Goal: Entertainment & Leisure: Consume media (video, audio)

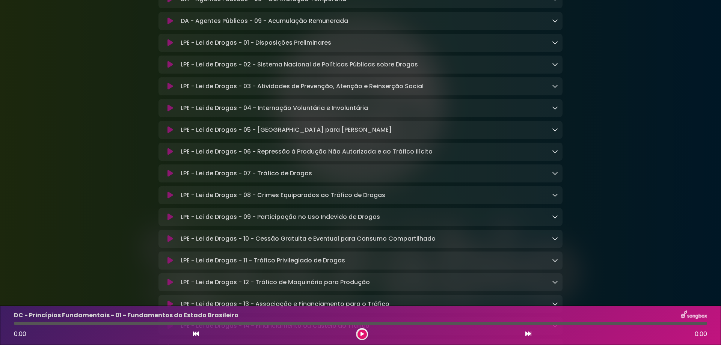
scroll to position [1013, 0]
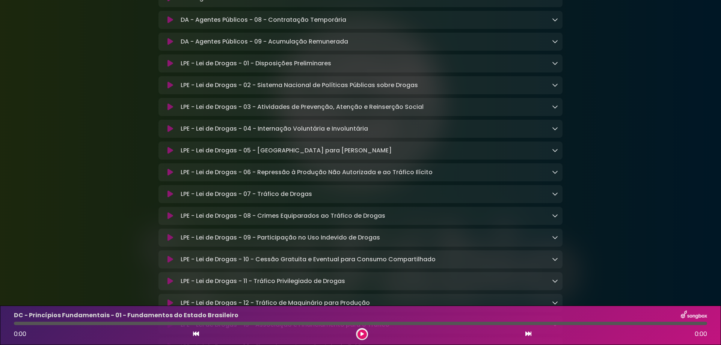
click at [258, 111] on p "LPE - Lei de Drogas - 03 - Atividades de Prevenção, Atenção e Reinserção Social…" at bounding box center [302, 106] width 243 height 9
click at [169, 111] on icon at bounding box center [170, 107] width 6 height 8
click at [183, 111] on p "LPE - Lei de Drogas - 03 - Atividades de Prevenção, Atenção e Reinserção Social…" at bounding box center [322, 106] width 283 height 9
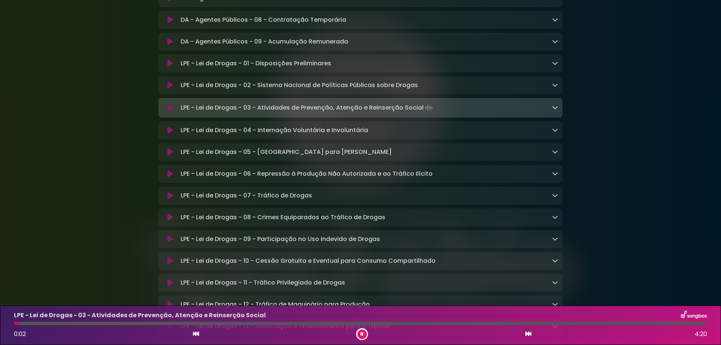
click at [556, 110] on icon at bounding box center [555, 107] width 6 height 6
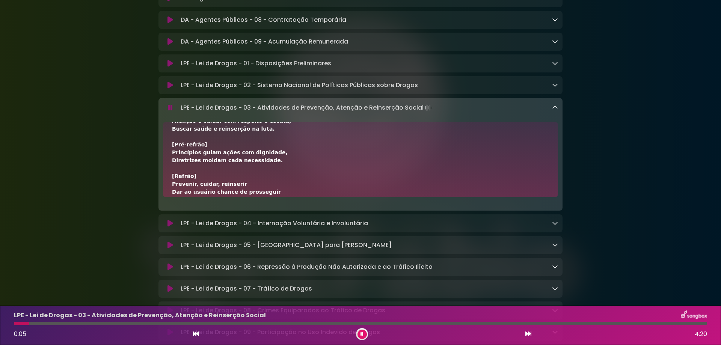
scroll to position [0, 0]
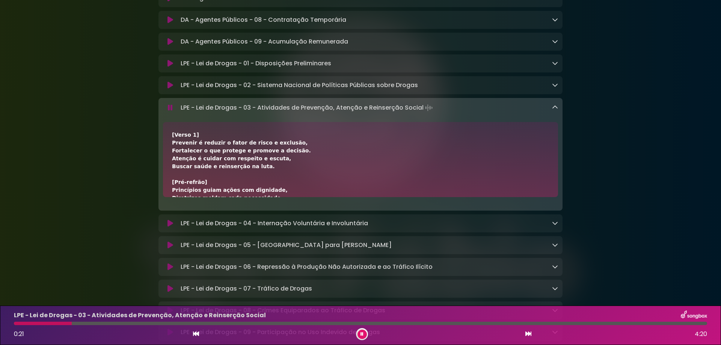
click at [72, 324] on div at bounding box center [360, 323] width 693 height 3
click at [78, 323] on div at bounding box center [360, 323] width 693 height 3
click at [365, 334] on button at bounding box center [361, 334] width 9 height 9
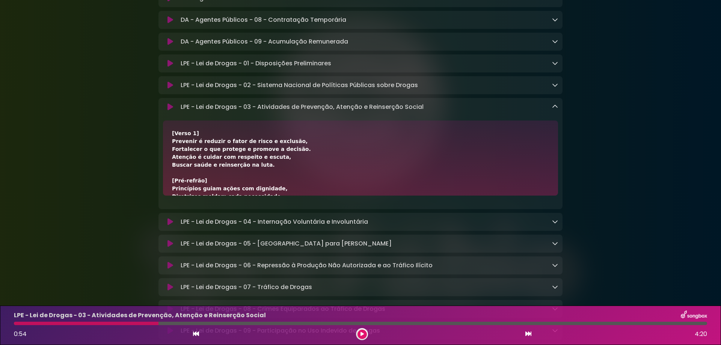
click at [83, 321] on div "LPE - Lei de Drogas - 03 - Atividades de Prevenção, Atenção e Reinserção Social…" at bounding box center [360, 325] width 702 height 30
click at [62, 323] on div at bounding box center [86, 323] width 145 height 3
click at [55, 323] on div at bounding box center [86, 323] width 145 height 3
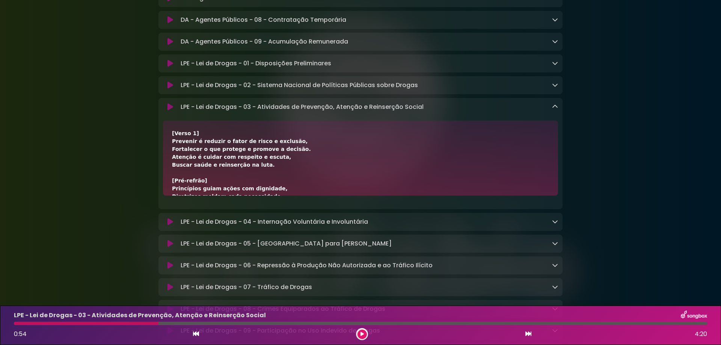
click at [359, 332] on button at bounding box center [361, 334] width 9 height 9
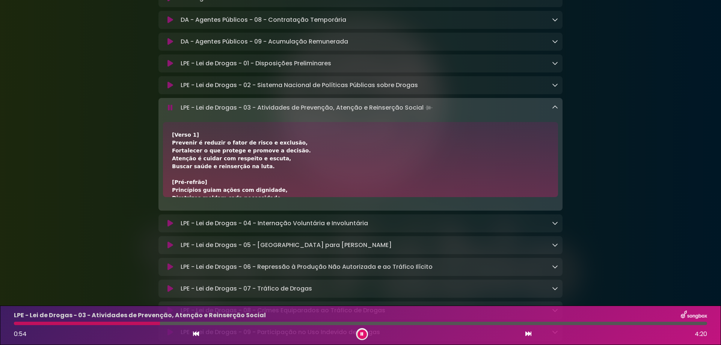
click at [362, 331] on button at bounding box center [361, 334] width 9 height 9
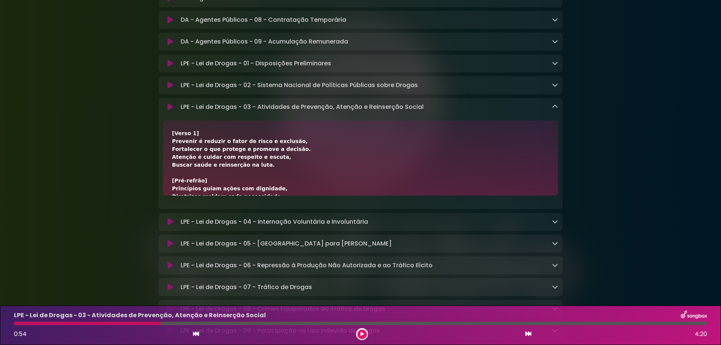
drag, startPoint x: 172, startPoint y: 158, endPoint x: 280, endPoint y: 156, distance: 108.1
click at [280, 156] on div "[Verso 1] Prevenir é reduzir o fator de risco e exclusão, Fortalecer o que prot…" at bounding box center [360, 157] width 395 height 75
copy div "Prevenir é reduzir o fator de risco e exclusão,"
drag, startPoint x: 273, startPoint y: 156, endPoint x: 278, endPoint y: 158, distance: 5.6
click at [273, 156] on div "[Verso 1] Prevenir é reduzir o fator de risco e exclusão, Fortalecer o que prot…" at bounding box center [360, 298] width 377 height 339
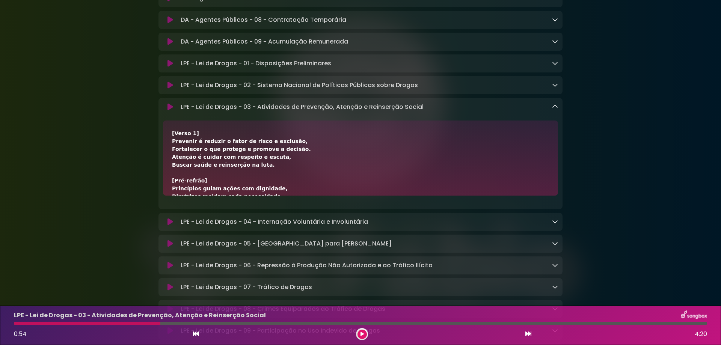
click at [278, 158] on div "[Verso 1] Prevenir é reduzir o fator de risco e exclusão, Fortalecer o que prot…" at bounding box center [360, 298] width 377 height 339
drag, startPoint x: 170, startPoint y: 158, endPoint x: 277, endPoint y: 158, distance: 106.6
click at [277, 158] on div "[Verso 1] Prevenir é reduzir o fator de risco e exclusão, Fortalecer o que prot…" at bounding box center [360, 157] width 395 height 75
copy div "Prevenir é reduzir o fator de risco e exclusão"
drag, startPoint x: 173, startPoint y: 183, endPoint x: 251, endPoint y: 181, distance: 78.5
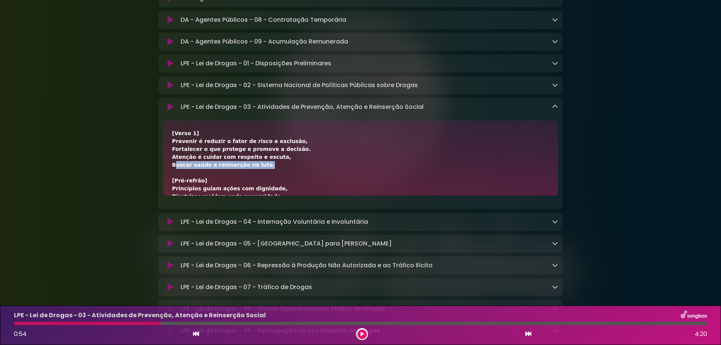
click at [251, 181] on div "[Verso 1] Prevenir é reduzir o fator de risco e exclusão, Fortalecer o que prot…" at bounding box center [360, 298] width 377 height 339
copy div "Buscar saúde e reinserção na luta"
